Goal: Information Seeking & Learning: Check status

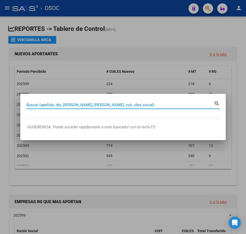
paste input "38670380"
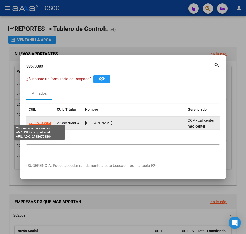
click at [39, 121] on span "27386703804" at bounding box center [39, 123] width 23 height 4
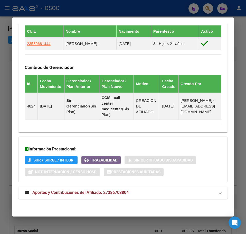
scroll to position [352, 0]
click at [109, 193] on span "Aportes y Contribuciones del Afiliado: 27386703804" at bounding box center [80, 192] width 96 height 5
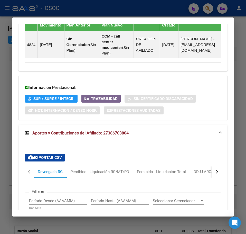
scroll to position [536, 0]
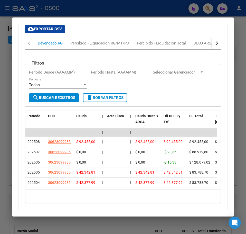
click at [85, 55] on div "Filtros Período Desde (AAAAMM) Período Hasta (AAAAMM) Seleccionar Gerenciador S…" at bounding box center [123, 132] width 197 height 165
click at [85, 49] on div "Percibido - Liquidación RG/MT/PD" at bounding box center [99, 43] width 66 height 12
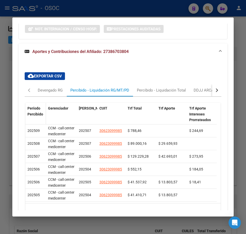
scroll to position [496, 0]
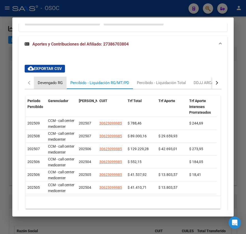
click at [45, 85] on div "Devengado RG" at bounding box center [50, 83] width 25 height 6
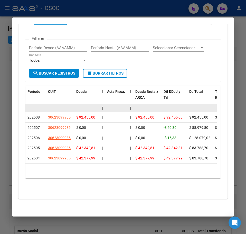
scroll to position [571, 0]
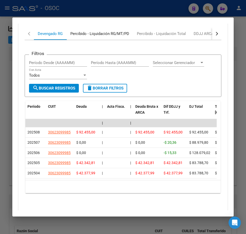
click at [92, 36] on div "Percibido - Liquidación RG/MT/PD" at bounding box center [99, 34] width 59 height 6
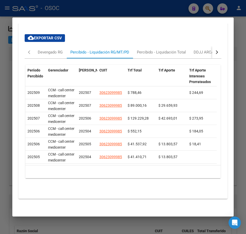
scroll to position [536, 0]
click at [59, 53] on div "Devengado RG" at bounding box center [50, 52] width 33 height 12
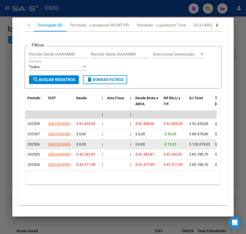
scroll to position [545, 0]
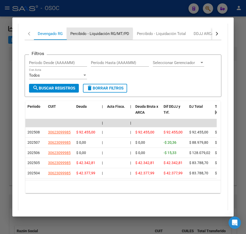
click at [97, 36] on div "Percibido - Liquidación RG/MT/PD" at bounding box center [99, 34] width 59 height 6
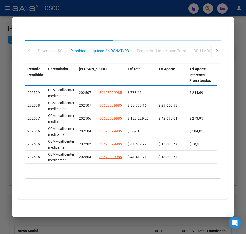
scroll to position [536, 0]
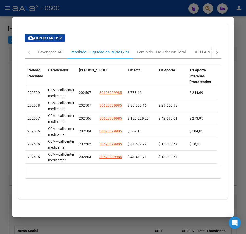
click at [10, 66] on div at bounding box center [123, 117] width 246 height 234
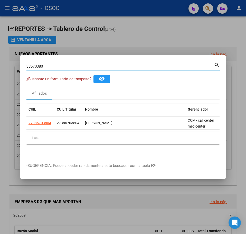
click at [70, 66] on input "38670380" at bounding box center [119, 66] width 187 height 5
paste input "4302375"
type input "34302375"
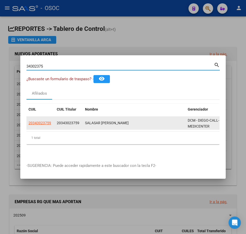
click at [45, 118] on datatable-body-cell "20343023759" at bounding box center [40, 123] width 28 height 13
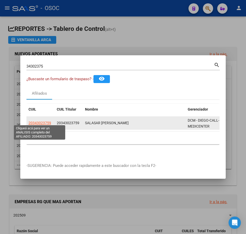
click at [44, 121] on span "20343023759" at bounding box center [39, 123] width 23 height 4
type textarea "20343023759"
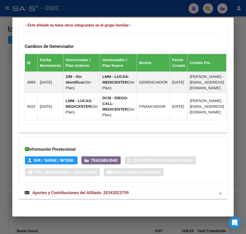
scroll to position [373, 0]
click at [86, 186] on mat-expansion-panel-header "Aportes y Contribuciones del Afiliado: 20343023759" at bounding box center [122, 192] width 209 height 12
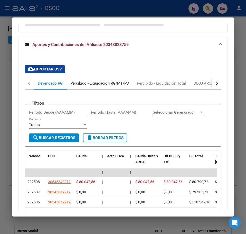
click at [95, 89] on div "Percibido - Liquidación RG/MT/PD" at bounding box center [99, 83] width 66 height 12
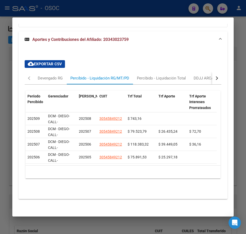
scroll to position [531, 0]
click at [12, 91] on mat-dialog-content "Análisis Afiliado - CUIL: 20343023759 DATOS PADRÓN ÁGIL: SALASAR [PERSON_NAME] …" at bounding box center [122, 117] width 221 height 186
click at [12, 87] on mat-dialog-content "Análisis Afiliado - CUIL: 20343023759 DATOS PADRÓN ÁGIL: SALASAR [PERSON_NAME] …" at bounding box center [122, 117] width 221 height 186
click at [10, 85] on div at bounding box center [123, 117] width 246 height 234
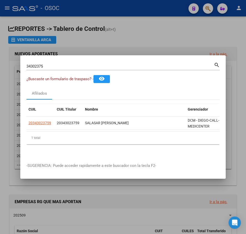
click at [42, 66] on input "34302375" at bounding box center [119, 66] width 187 height 5
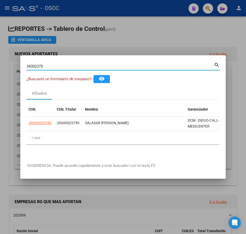
paste input "0266167"
type input "30266167"
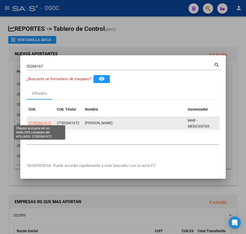
click at [36, 121] on span "27302661672" at bounding box center [39, 123] width 23 height 4
type textarea "27302661672"
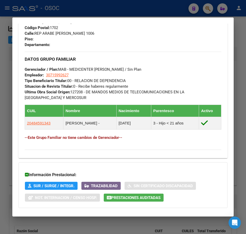
scroll to position [303, 0]
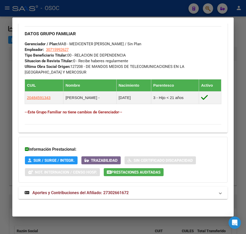
click at [96, 197] on mat-expansion-panel-header "Aportes y Contribuciones del Afiliado: 27302661672" at bounding box center [122, 192] width 209 height 12
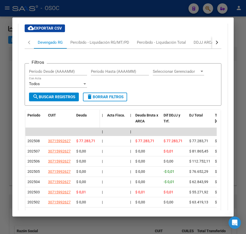
scroll to position [488, 0]
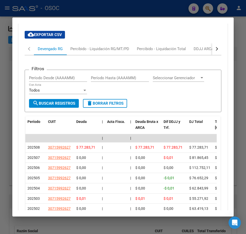
click at [83, 55] on div "Filtros Período Desde (AAAAMM) Período Hasta (AAAAMM) Seleccionar Gerenciador S…" at bounding box center [123, 163] width 197 height 216
click at [84, 52] on div "Percibido - Liquidación RG/MT/PD" at bounding box center [99, 49] width 66 height 12
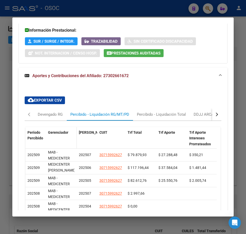
scroll to position [448, 0]
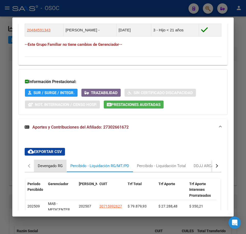
click at [57, 165] on div "Devengado RG" at bounding box center [50, 166] width 25 height 6
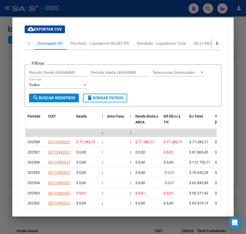
scroll to position [499, 0]
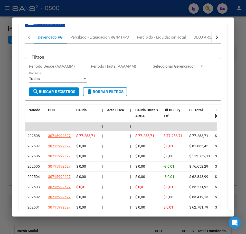
click at [10, 73] on div at bounding box center [123, 117] width 246 height 234
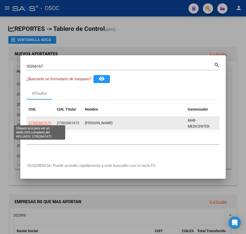
click at [40, 121] on span "27302661672" at bounding box center [39, 123] width 23 height 4
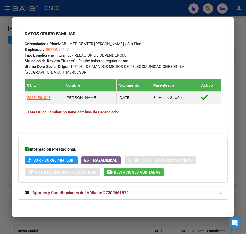
click at [91, 188] on mat-expansion-panel-header "Aportes y Contribuciones del Afiliado: 27302661672" at bounding box center [122, 192] width 209 height 12
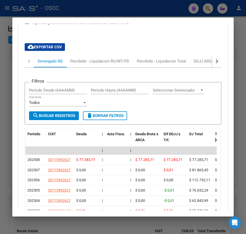
scroll to position [488, 0]
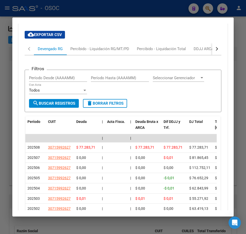
click at [15, 80] on mat-dialog-content "Análisis Afiliado - CUIL: 27302661672 DATOS PADRÓN ÁGIL: [PERSON_NAME] | ACTIVO…" at bounding box center [122, 117] width 221 height 186
click at [10, 80] on div at bounding box center [123, 117] width 246 height 234
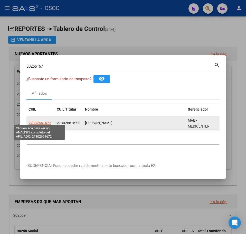
click at [39, 121] on span "27302661672" at bounding box center [39, 123] width 23 height 4
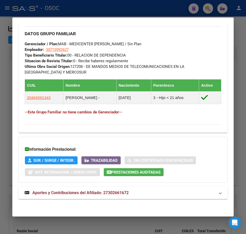
drag, startPoint x: 104, startPoint y: 196, endPoint x: 112, endPoint y: 165, distance: 32.0
click at [104, 195] on mat-expansion-panel-header "Aportes y Contribuciones del Afiliado: 27302661672" at bounding box center [122, 192] width 209 height 12
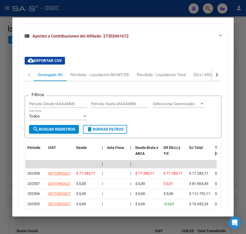
scroll to position [462, 0]
